Goal: Information Seeking & Learning: Learn about a topic

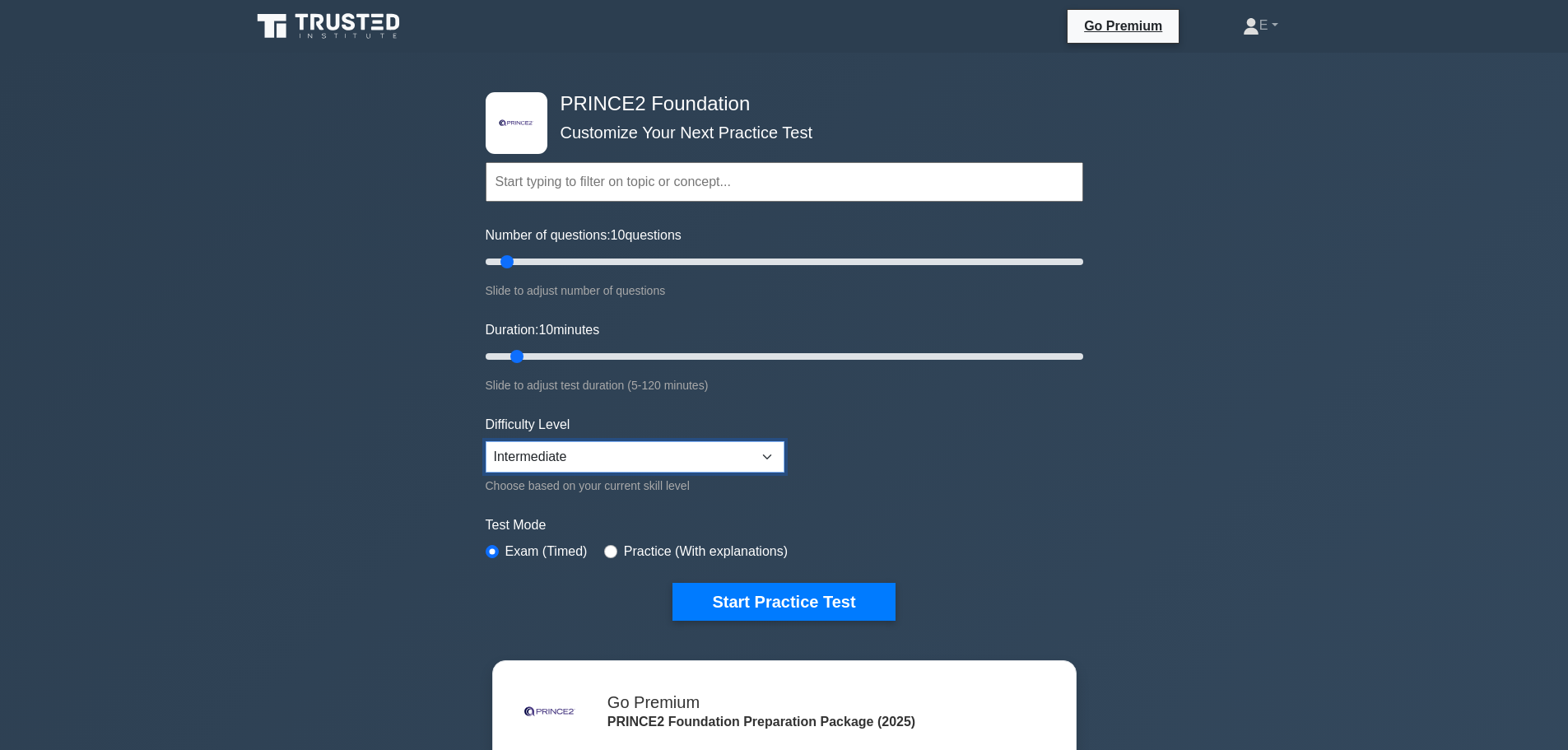
click at [621, 453] on select "Beginner Intermediate Expert" at bounding box center [635, 457] width 299 height 31
click at [991, 520] on label "Test Mode" at bounding box center [784, 525] width 598 height 20
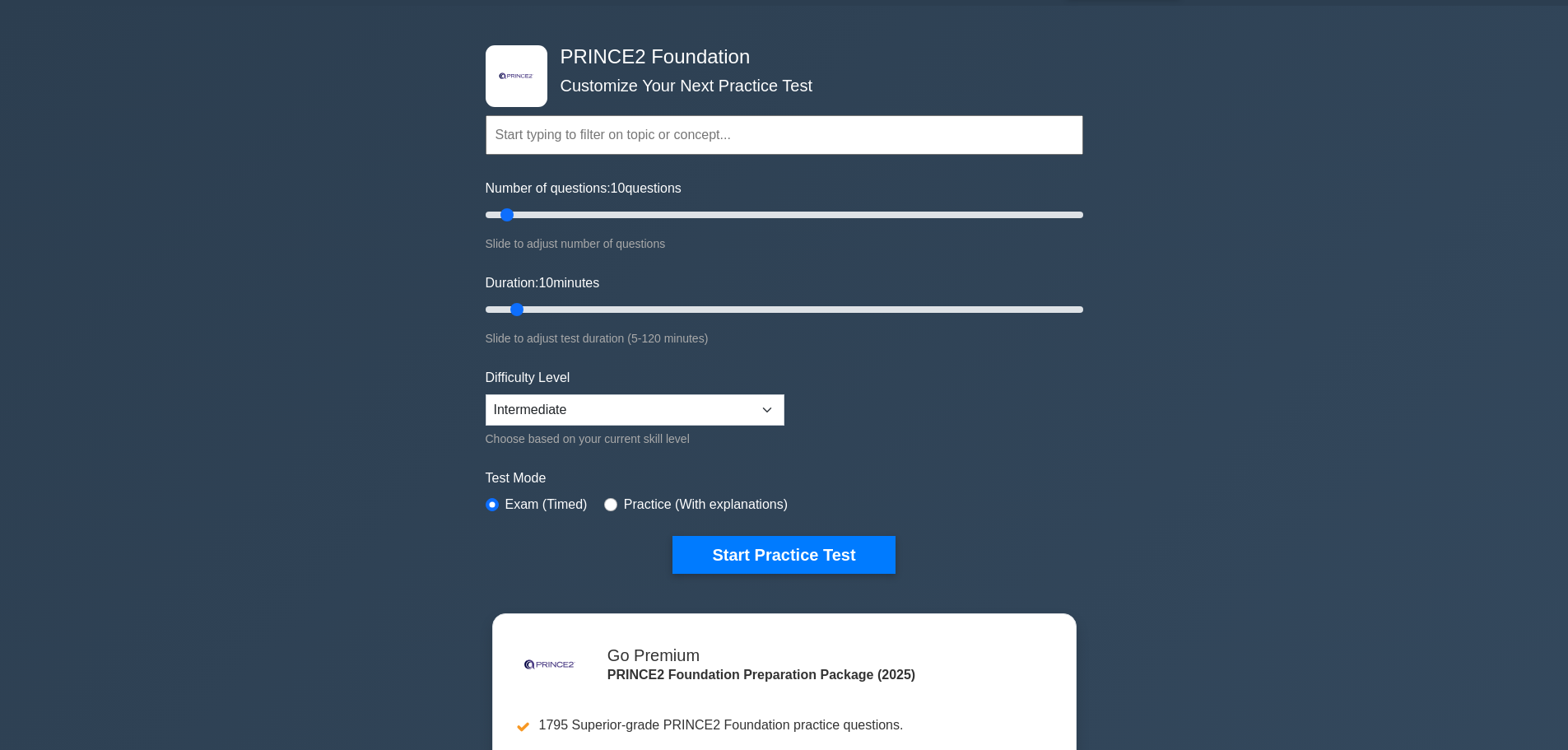
scroll to position [82, 0]
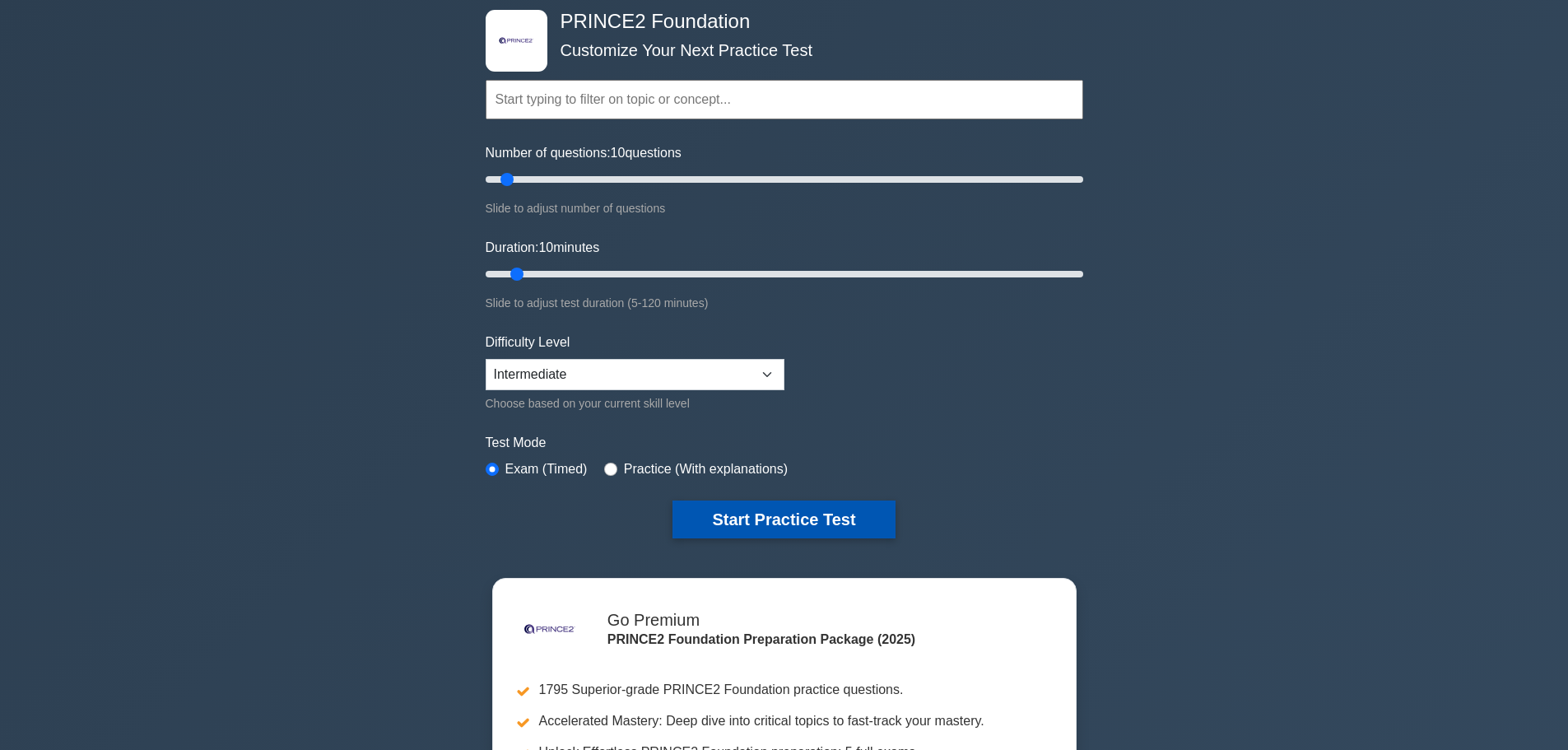
click at [730, 511] on button "Start Practice Test" at bounding box center [784, 519] width 223 height 38
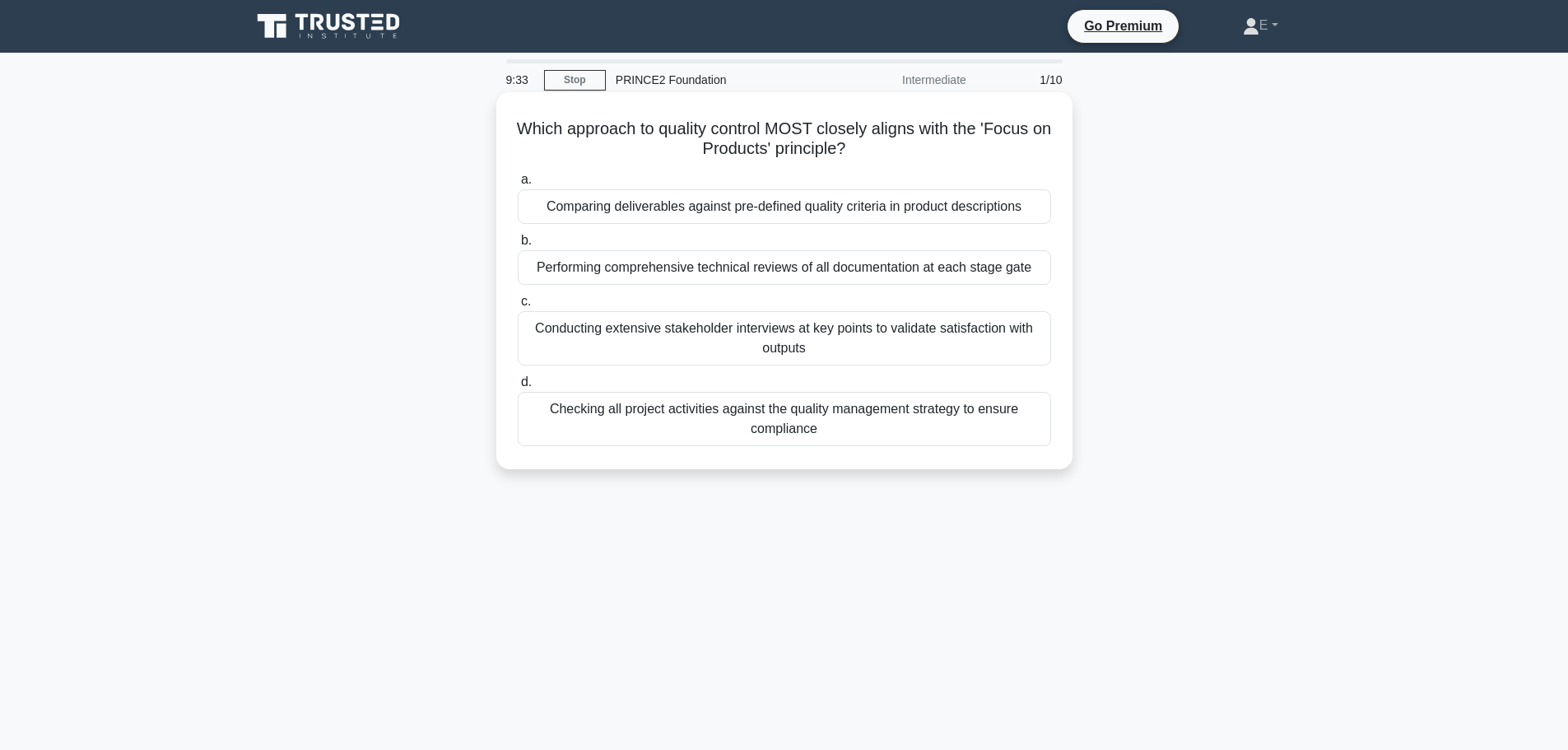
click at [775, 209] on div "Comparing deliverables against pre-defined quality criteria in product descript…" at bounding box center [784, 207] width 534 height 34
click at [517, 185] on input "a. Comparing deliverables against pre-defined quality criteria in product descr…" at bounding box center [517, 179] width 0 height 10
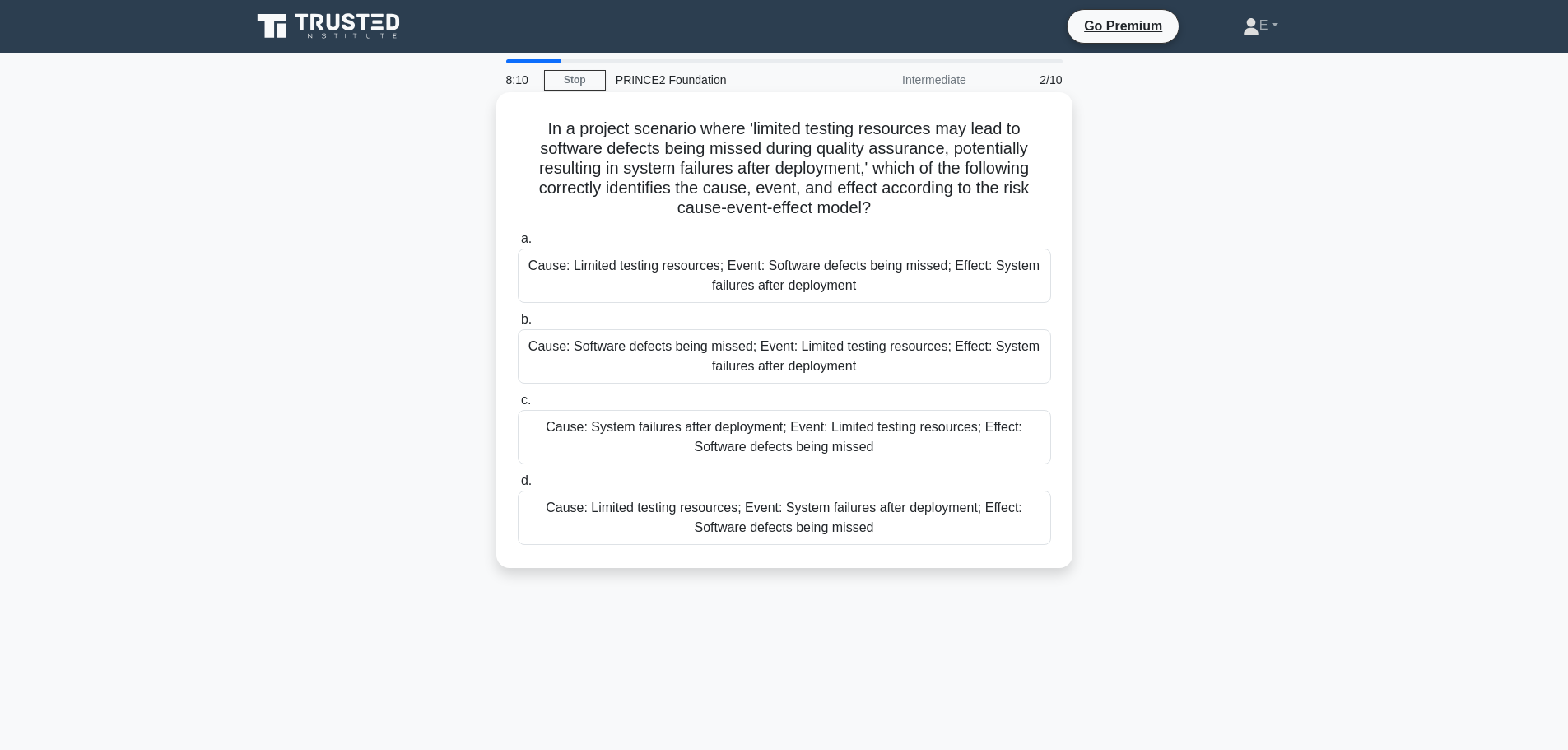
click at [788, 447] on div "Cause: System failures after deployment; Event: Limited testing resources; Effe…" at bounding box center [784, 436] width 534 height 54
click at [517, 406] on input "c. Cause: System failures after deployment; Event: Limited testing resources; E…" at bounding box center [517, 400] width 0 height 10
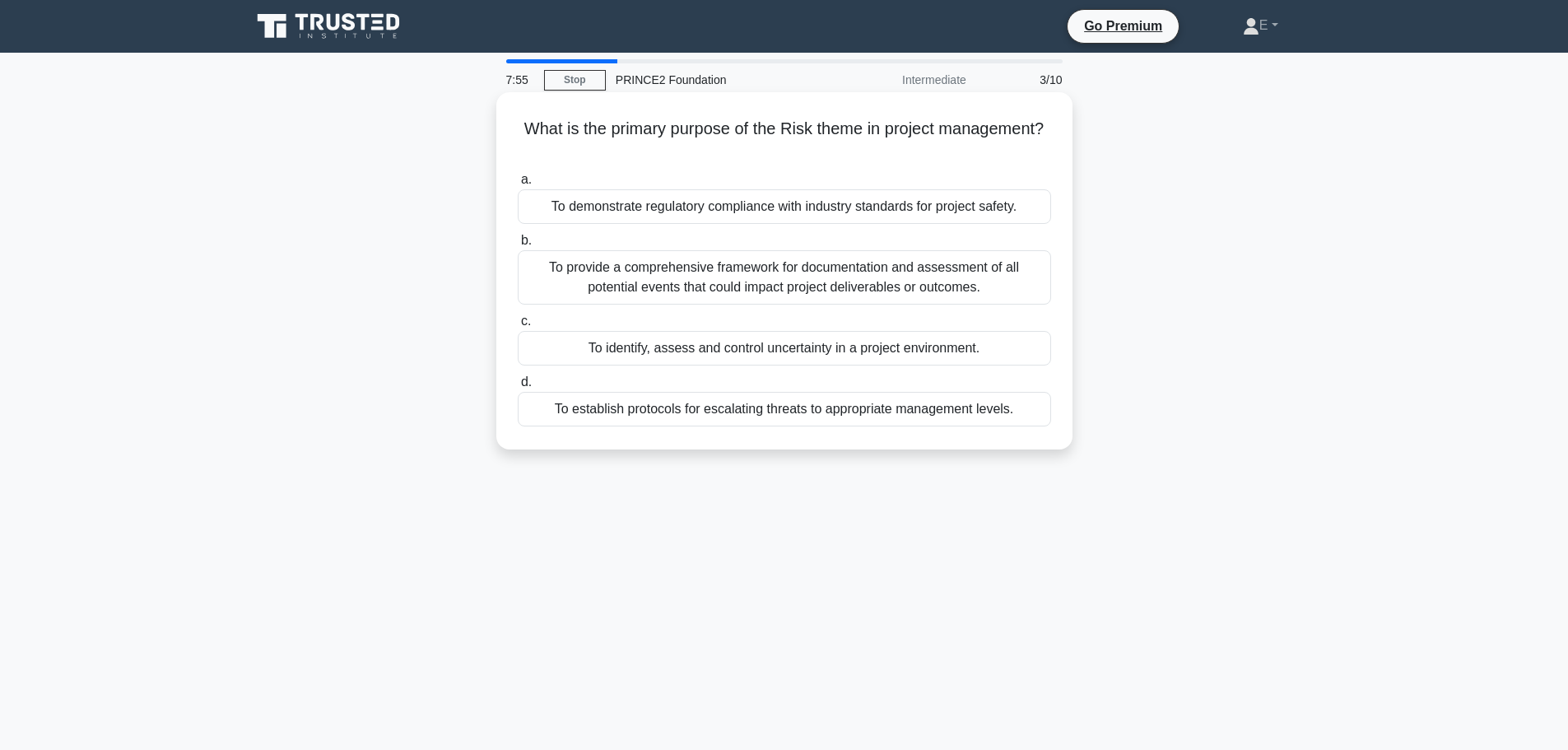
click at [825, 345] on div "To identify, assess and control uncertainty in a project environment." at bounding box center [784, 348] width 534 height 34
click at [517, 327] on input "c. To identify, assess and control uncertainty in a project environment." at bounding box center [517, 322] width 0 height 10
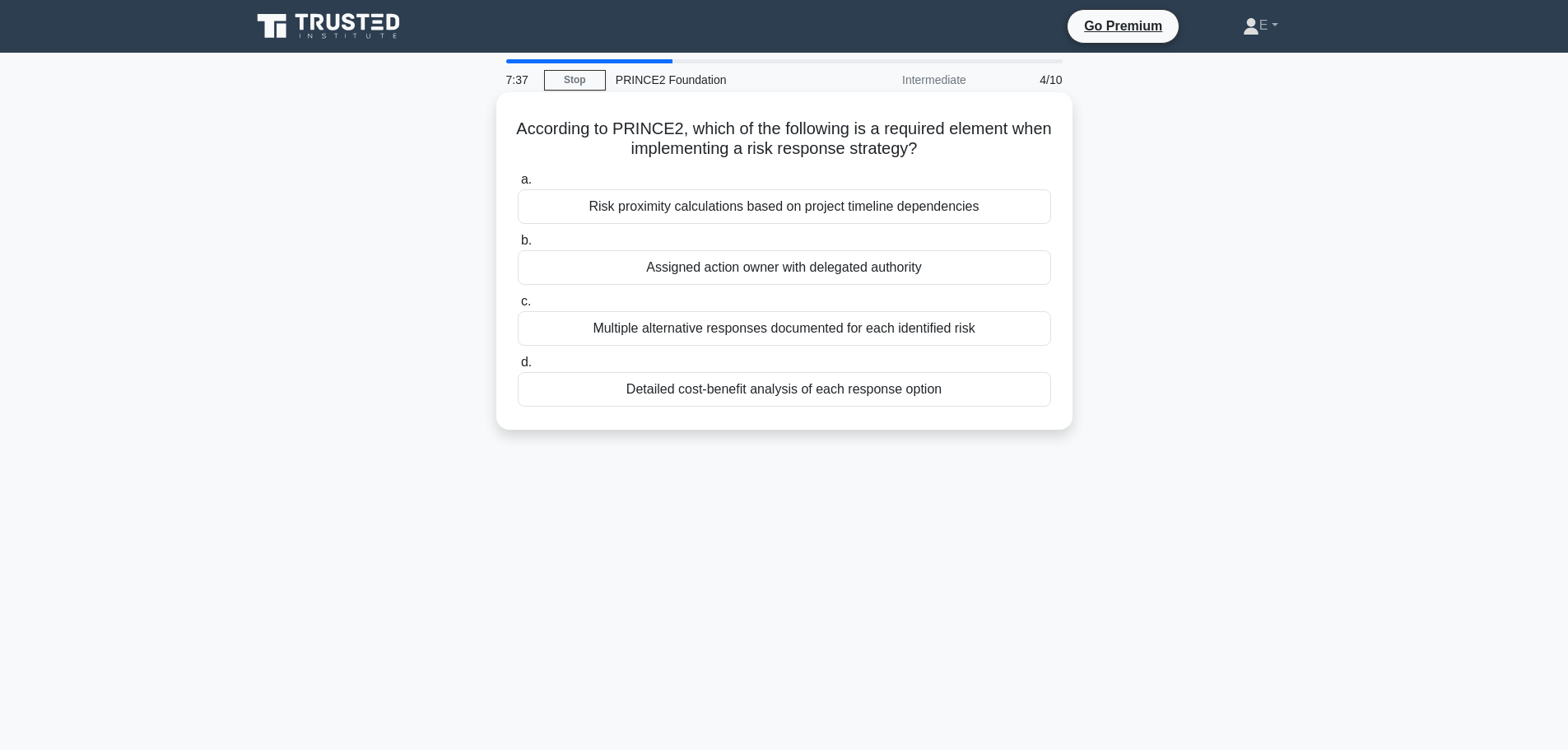
click at [816, 274] on div "Assigned action owner with delegated authority" at bounding box center [784, 267] width 534 height 34
click at [517, 246] on input "b. Assigned action owner with delegated authority" at bounding box center [517, 241] width 0 height 10
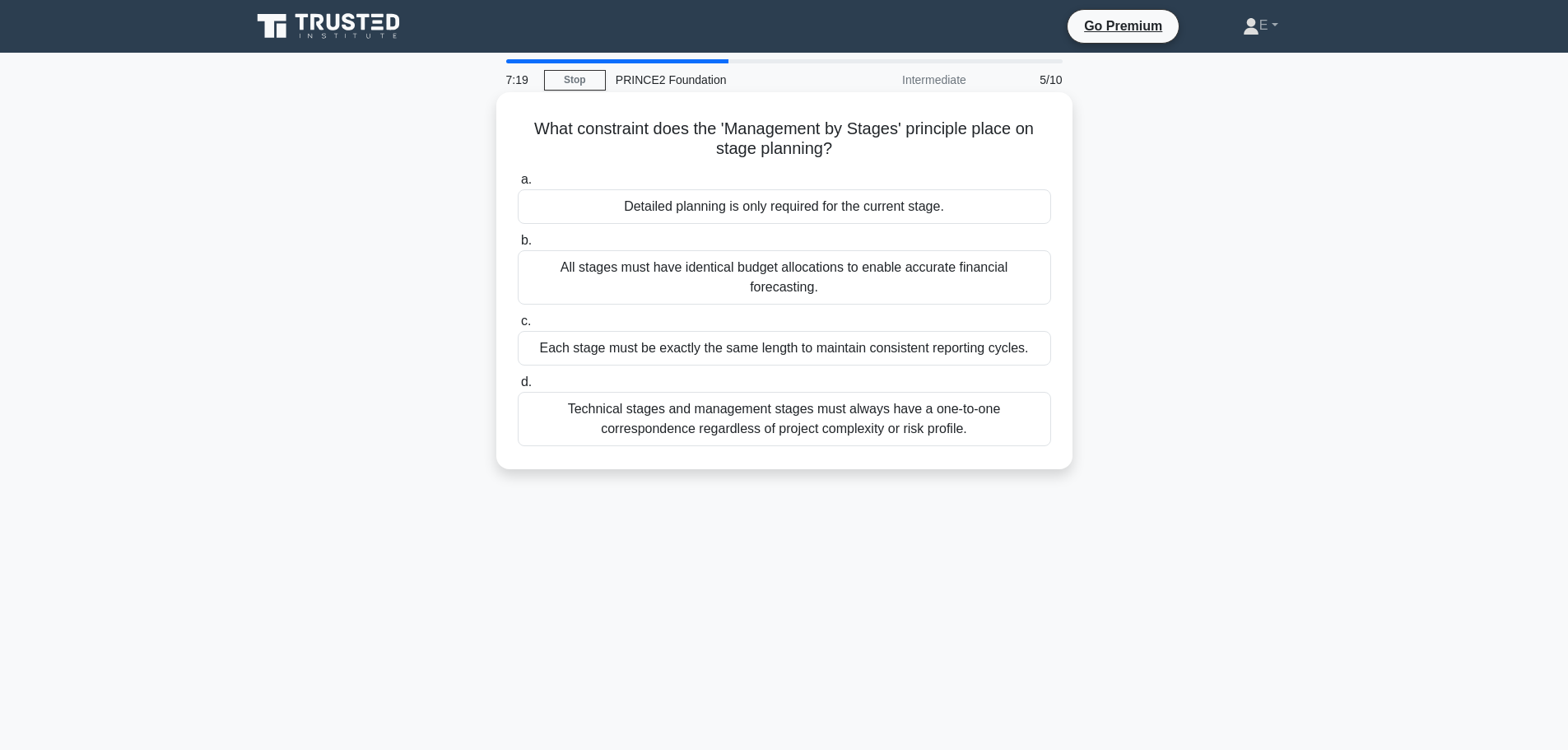
click at [814, 216] on div "Detailed planning is only required for the current stage." at bounding box center [784, 207] width 534 height 34
click at [517, 185] on input "a. Detailed planning is only required for the current stage." at bounding box center [517, 179] width 0 height 10
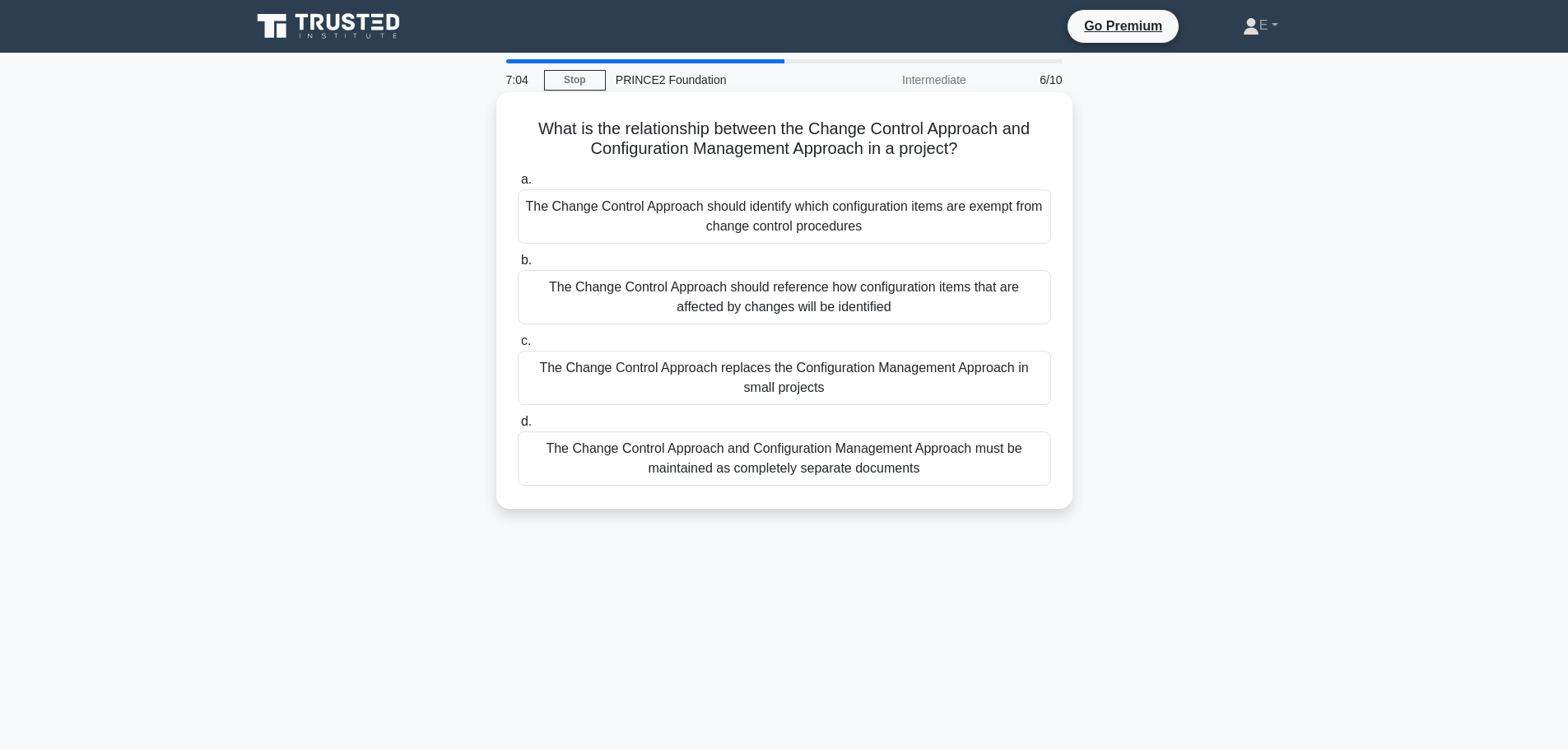
click at [734, 449] on div "The Change Control Approach and Configuration Management Approach must be maint…" at bounding box center [784, 458] width 534 height 54
click at [517, 427] on input "d. The Change Control Approach and Configuration Management Approach must be ma…" at bounding box center [517, 422] width 0 height 10
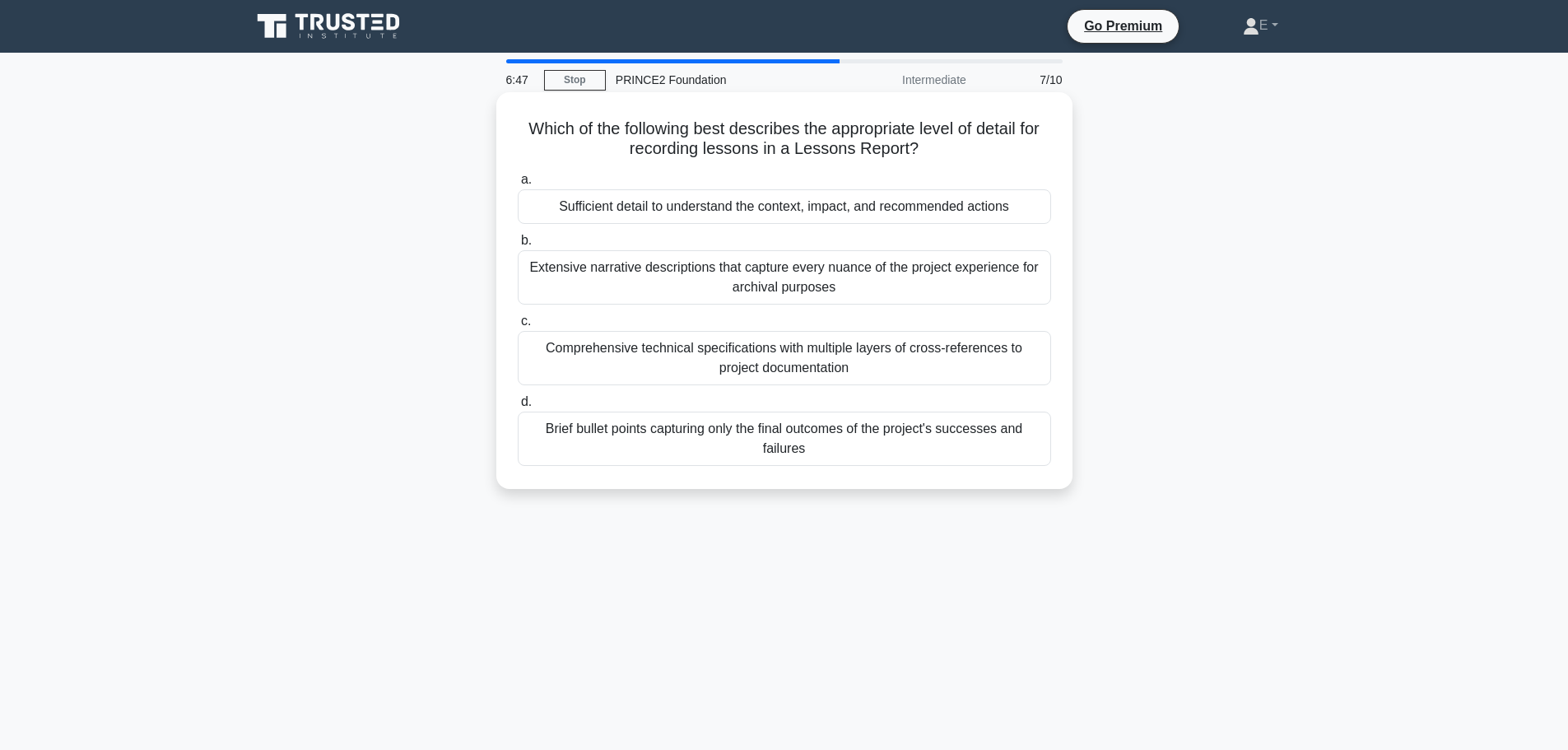
click at [819, 212] on div "Sufficient detail to understand the context, impact, and recommended actions" at bounding box center [784, 207] width 534 height 34
click at [517, 185] on input "a. Sufficient detail to understand the context, impact, and recommended actions" at bounding box center [517, 179] width 0 height 10
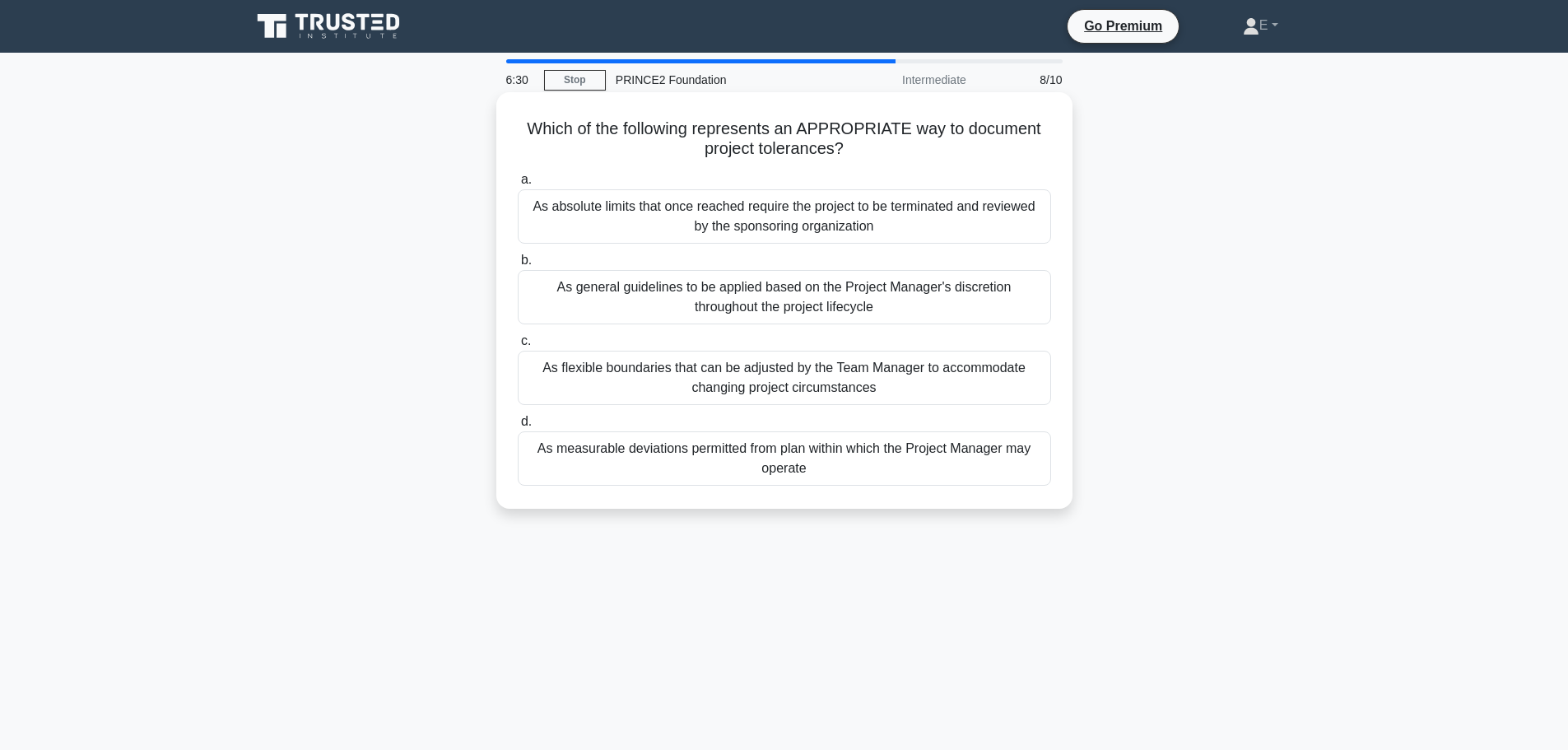
click at [787, 469] on div "As measurable deviations permitted from plan within which the Project Manager m…" at bounding box center [784, 458] width 534 height 54
click at [517, 427] on input "d. As measurable deviations permitted from plan within which the Project Manage…" at bounding box center [517, 422] width 0 height 10
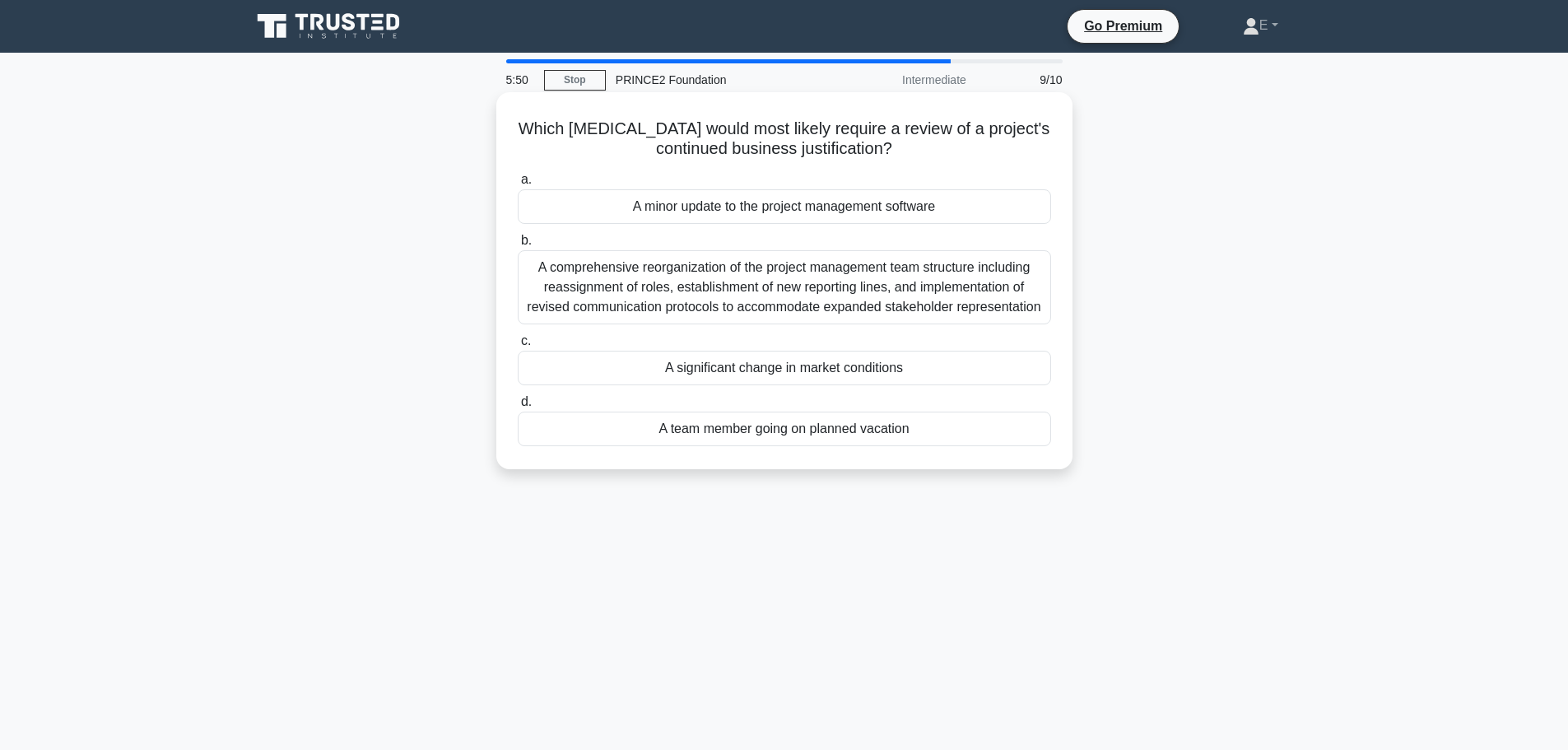
click at [742, 374] on div "A significant change in market conditions" at bounding box center [784, 368] width 534 height 34
click at [517, 347] on input "c. A significant change in market conditions" at bounding box center [517, 341] width 0 height 10
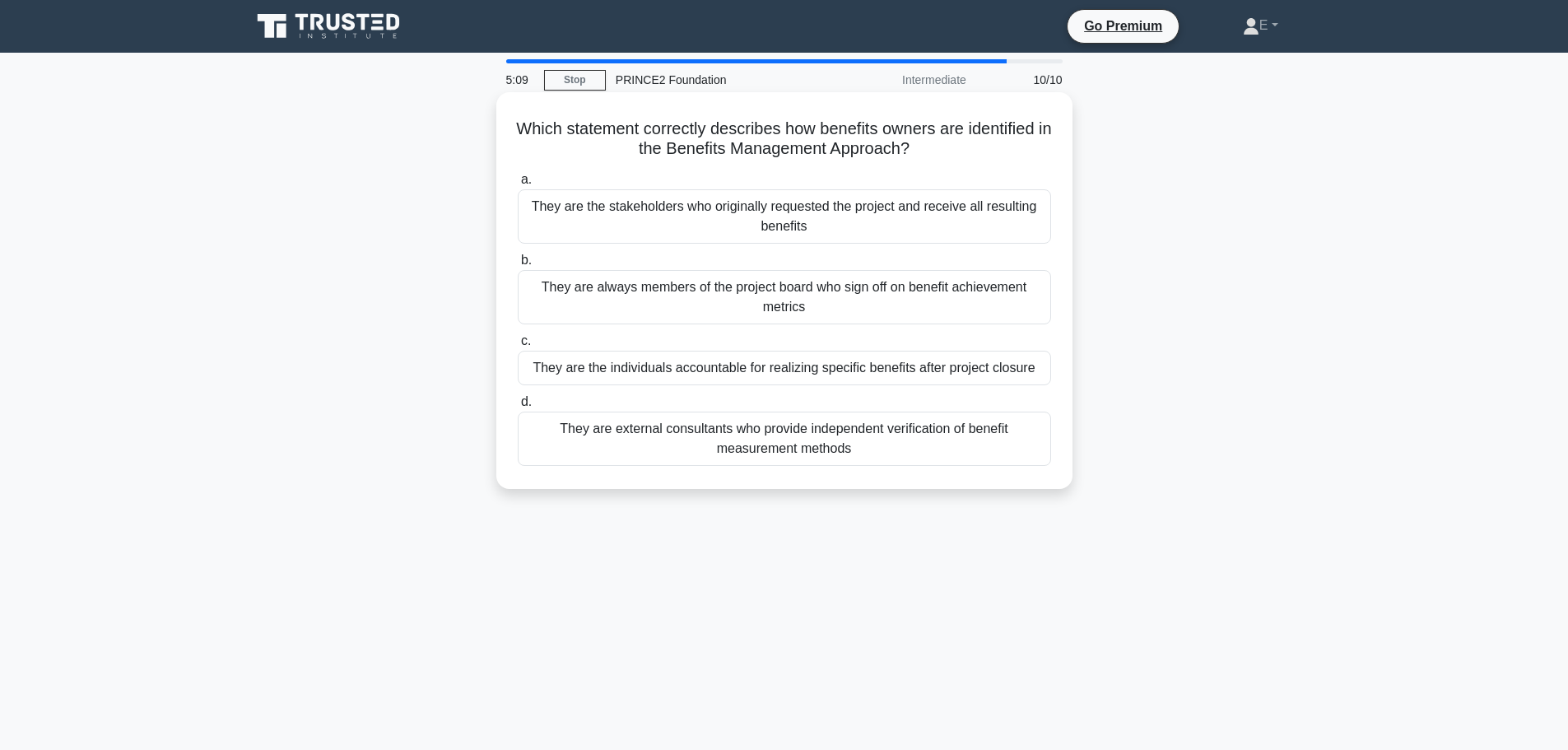
click at [964, 378] on div "They are the individuals accountable for realizing specific benefits after proj…" at bounding box center [784, 368] width 534 height 34
click at [517, 347] on input "c. They are the individuals accountable for realizing specific benefits after p…" at bounding box center [517, 341] width 0 height 10
